Goal: Transaction & Acquisition: Subscribe to service/newsletter

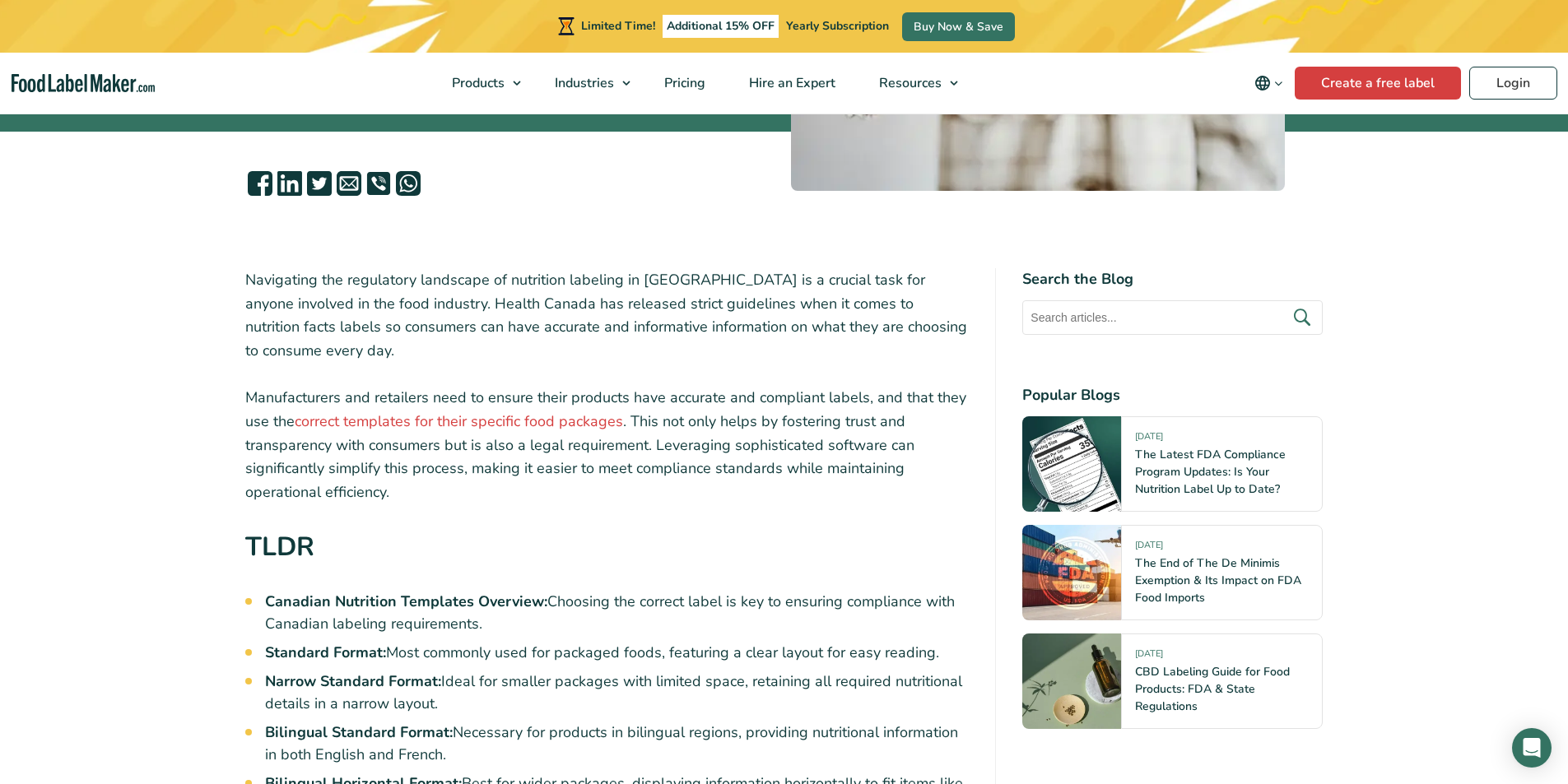
scroll to position [493, 0]
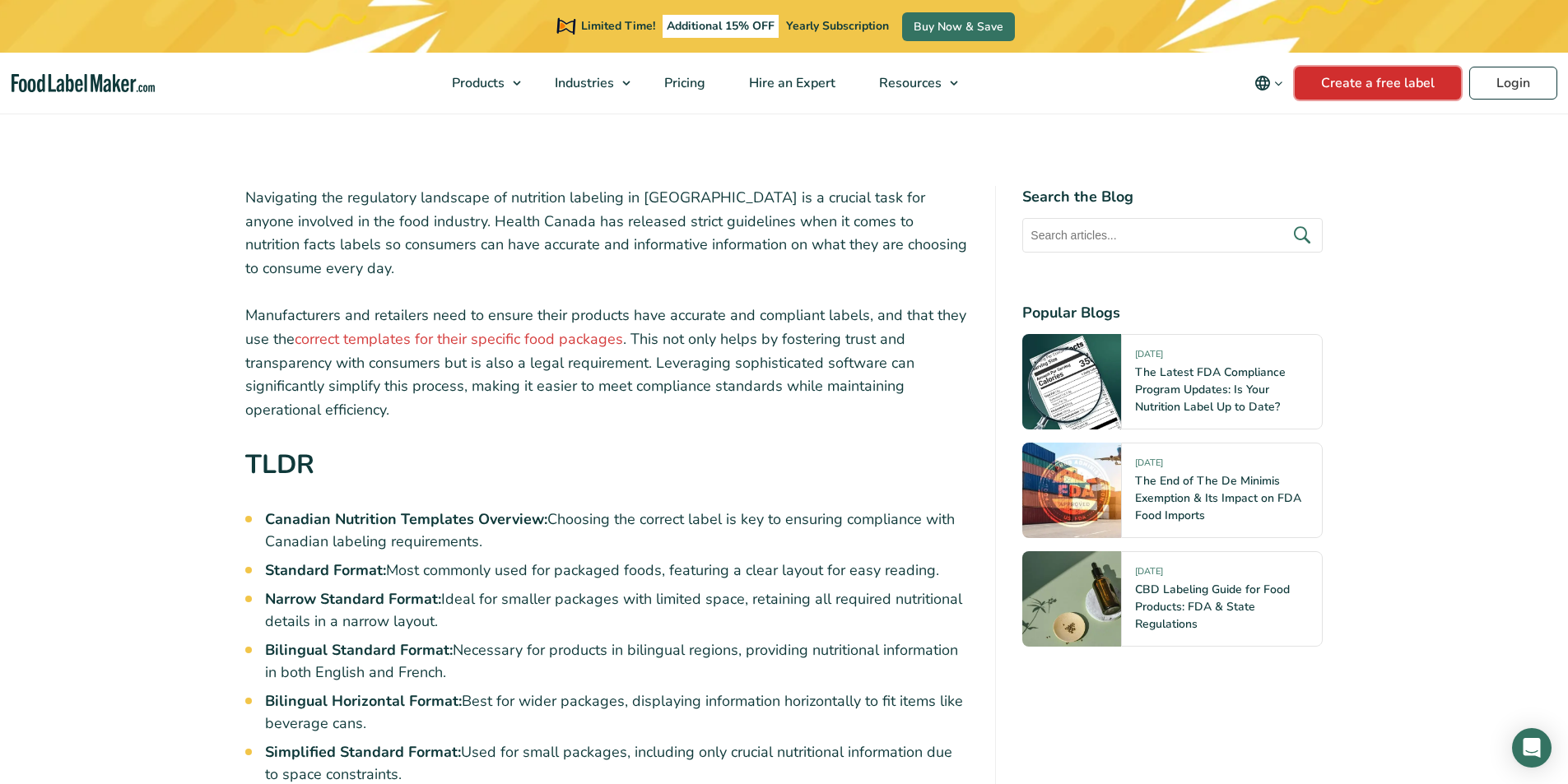
click at [1377, 76] on link "Create a free label" at bounding box center [1377, 83] width 166 height 33
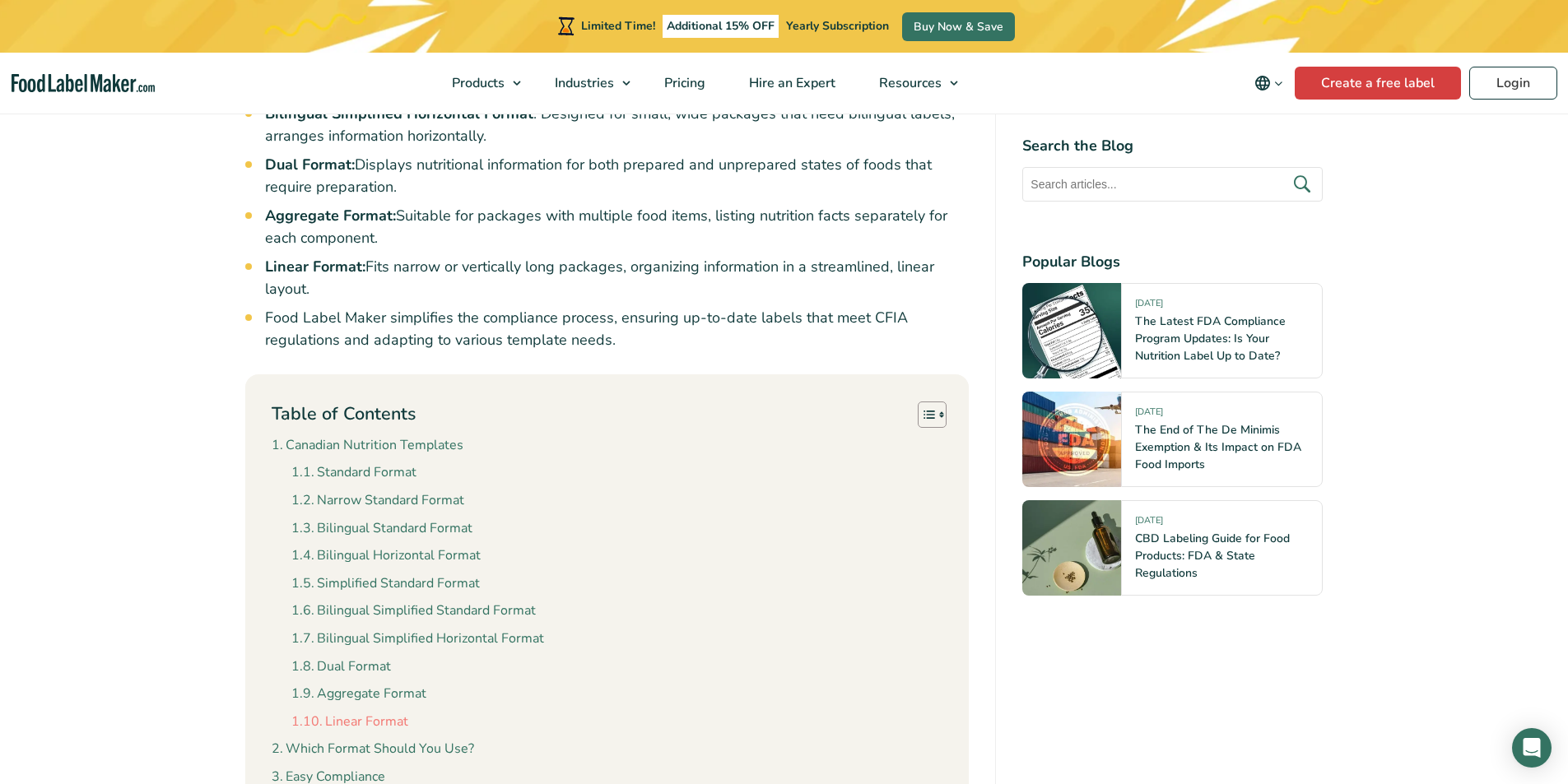
scroll to position [1398, 0]
